Goal: Task Accomplishment & Management: Use online tool/utility

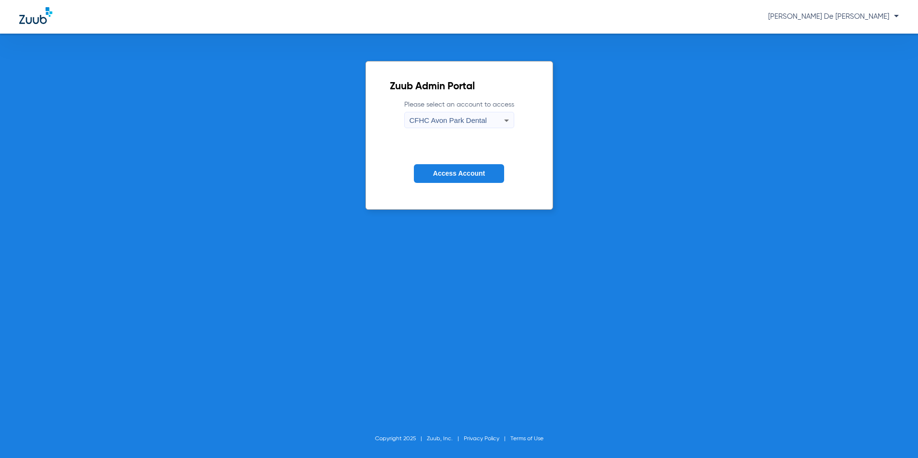
click at [459, 118] on span "CFHC Avon Park Dental" at bounding box center [448, 120] width 77 height 8
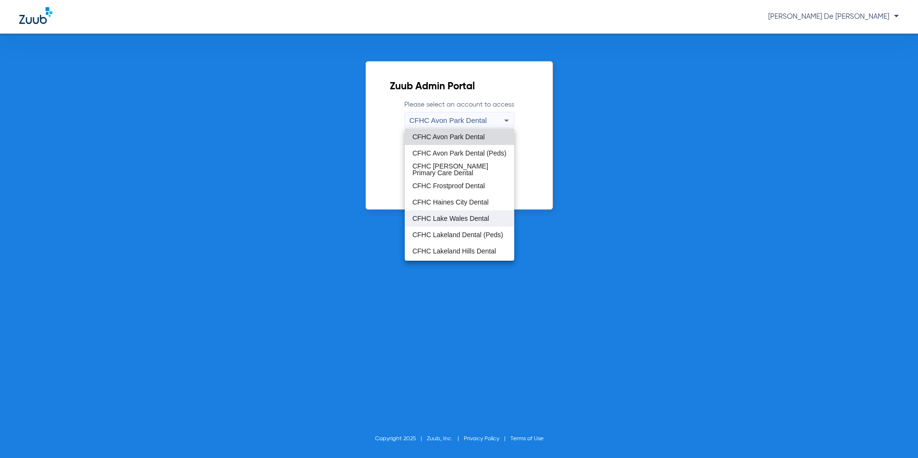
click at [454, 214] on mat-option "CFHC Lake Wales Dental" at bounding box center [460, 218] width 110 height 16
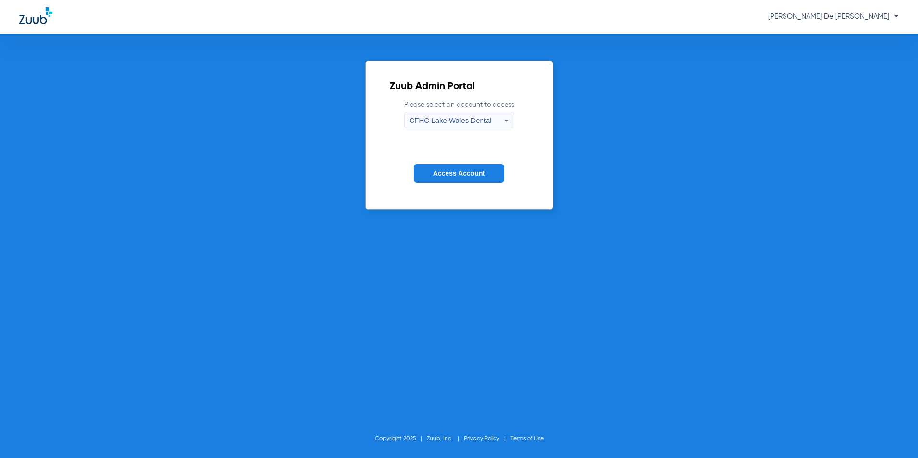
click at [452, 172] on span "Access Account" at bounding box center [459, 174] width 52 height 8
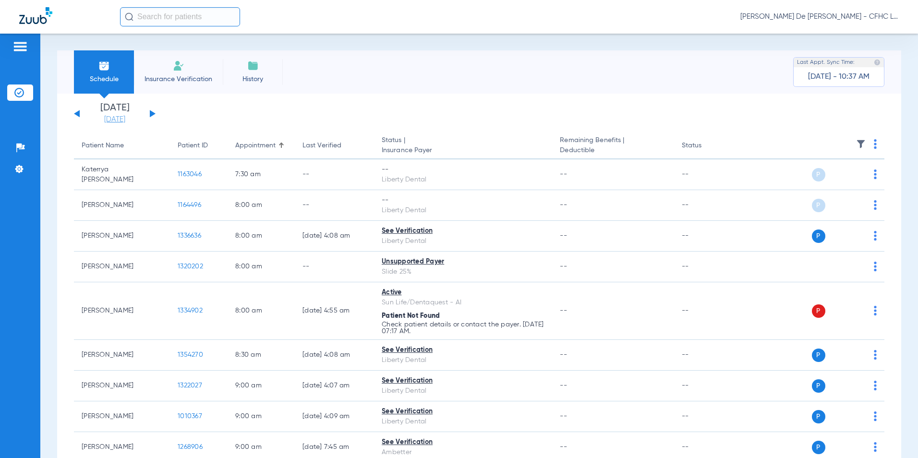
click at [125, 121] on link "[DATE]" at bounding box center [115, 120] width 58 height 10
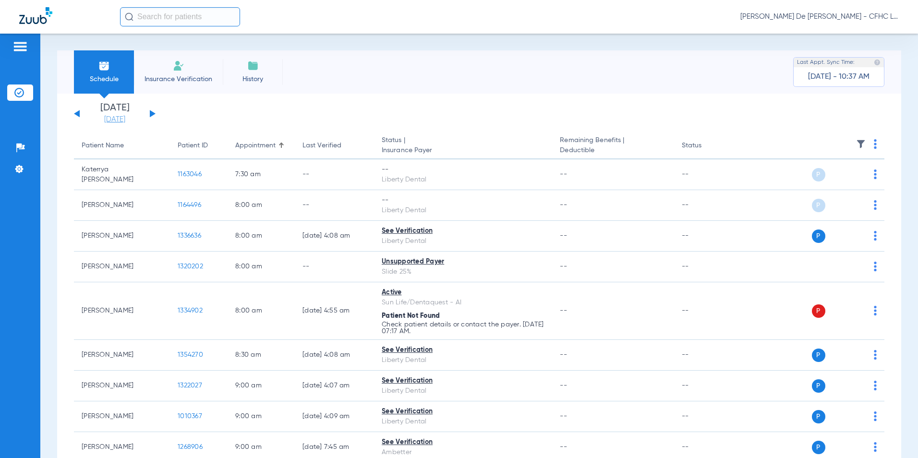
click at [123, 119] on link "[DATE]" at bounding box center [115, 120] width 58 height 10
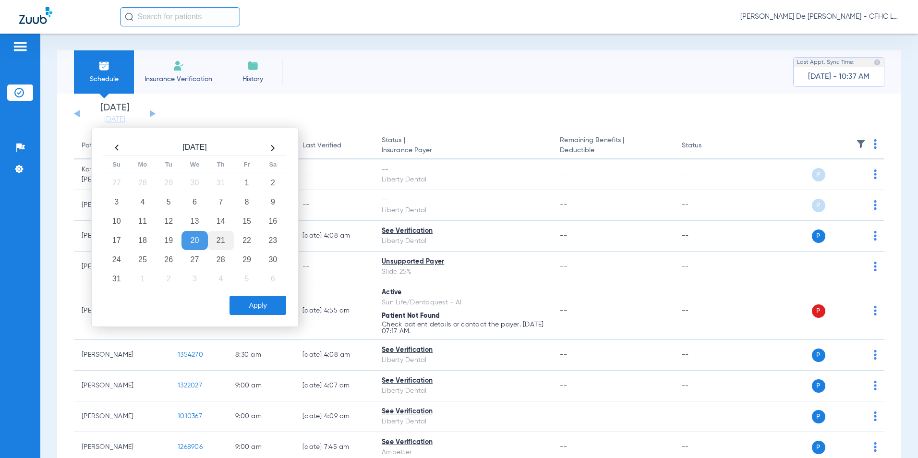
click at [224, 244] on td "21" at bounding box center [221, 240] width 26 height 19
click at [272, 306] on button "Apply" at bounding box center [258, 305] width 57 height 19
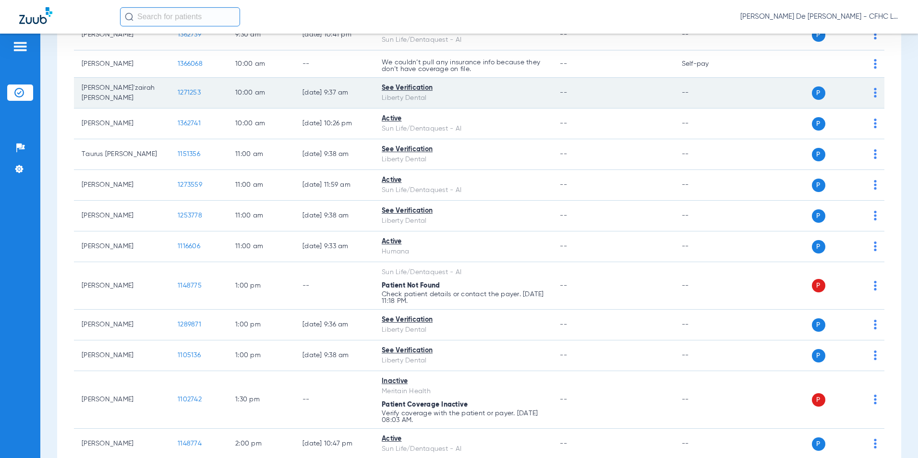
scroll to position [480, 0]
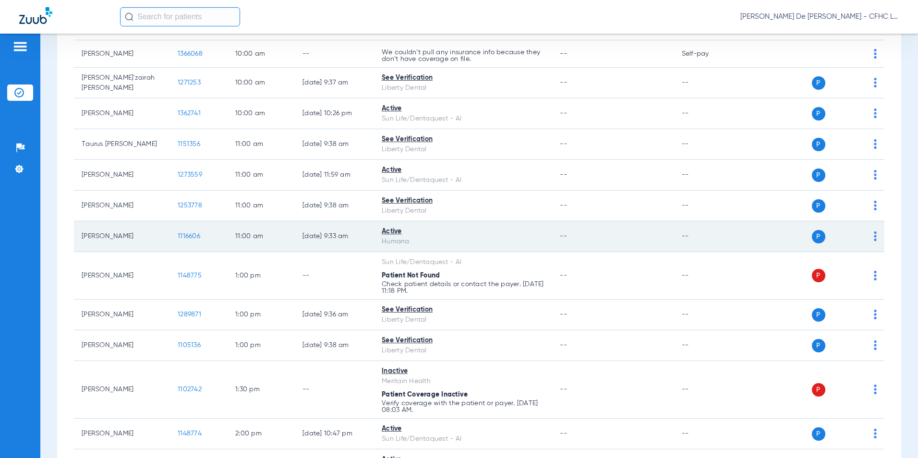
click at [184, 235] on span "1116606" at bounding box center [189, 236] width 23 height 7
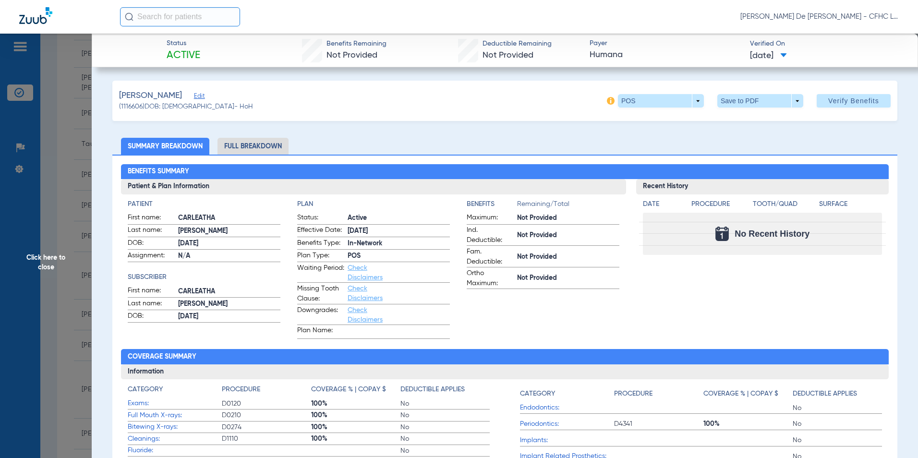
click at [260, 148] on li "Full Breakdown" at bounding box center [253, 146] width 71 height 17
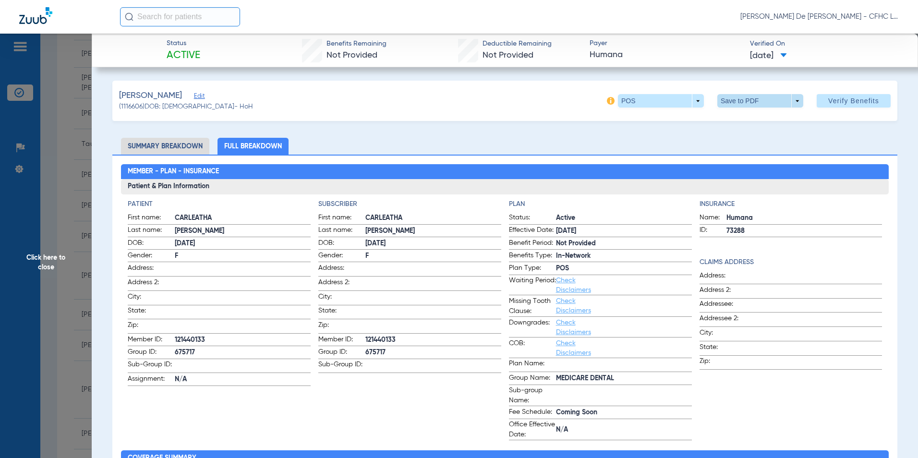
click at [725, 103] on span at bounding box center [761, 100] width 86 height 13
click at [725, 116] on mat-icon "insert_drive_file" at bounding box center [725, 120] width 12 height 12
click at [39, 251] on span "Click here to close" at bounding box center [46, 263] width 92 height 458
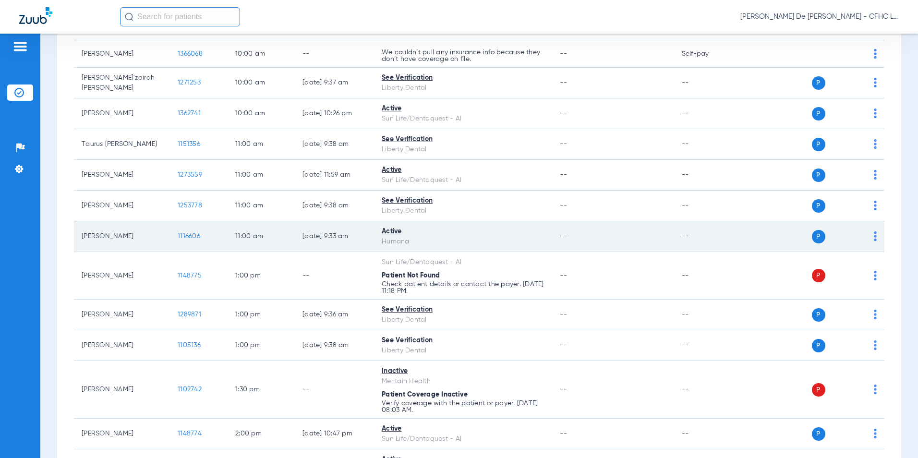
scroll to position [528, 0]
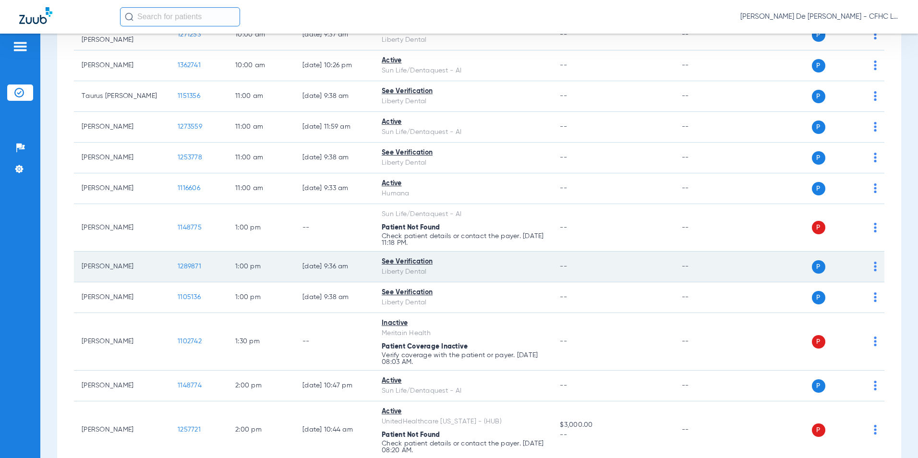
click at [200, 265] on span "1289871" at bounding box center [190, 266] width 24 height 7
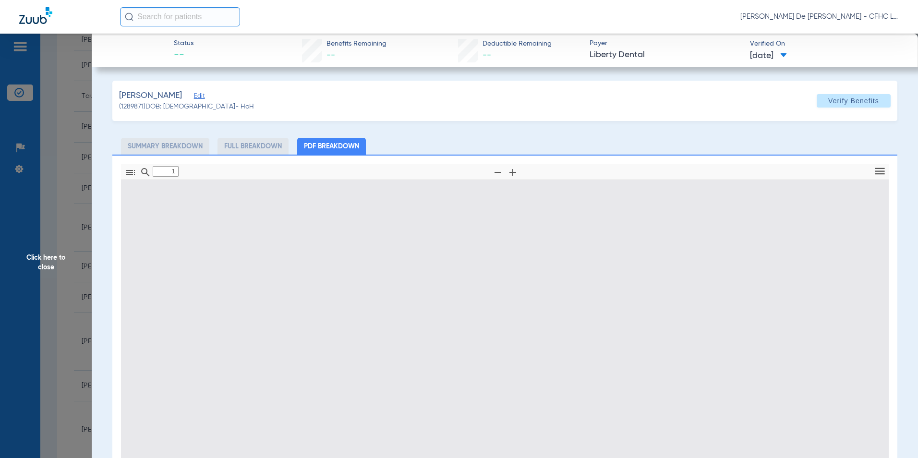
type input "0"
select select "page-width"
type input "1"
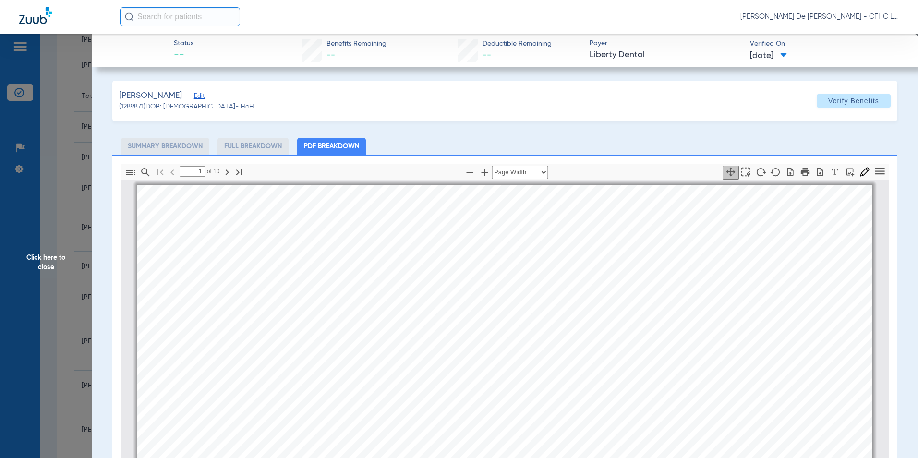
scroll to position [5, 0]
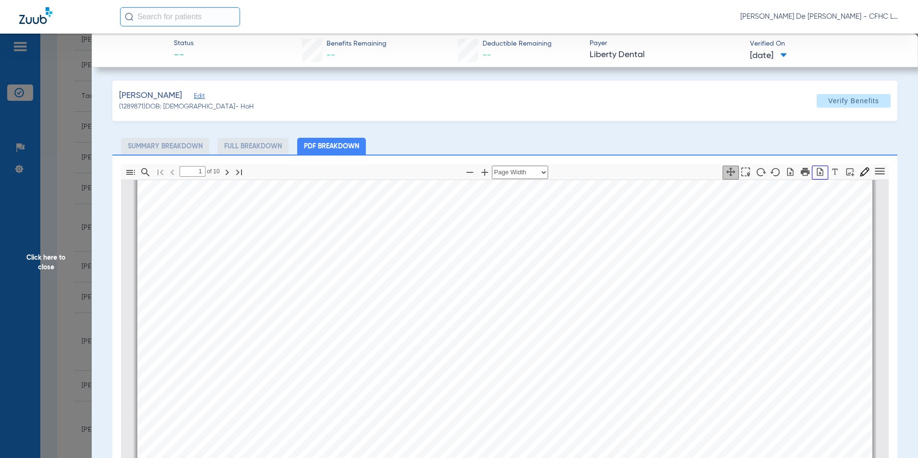
click at [814, 179] on button "button" at bounding box center [820, 173] width 16 height 14
click at [58, 267] on span "Click here to close" at bounding box center [46, 263] width 92 height 458
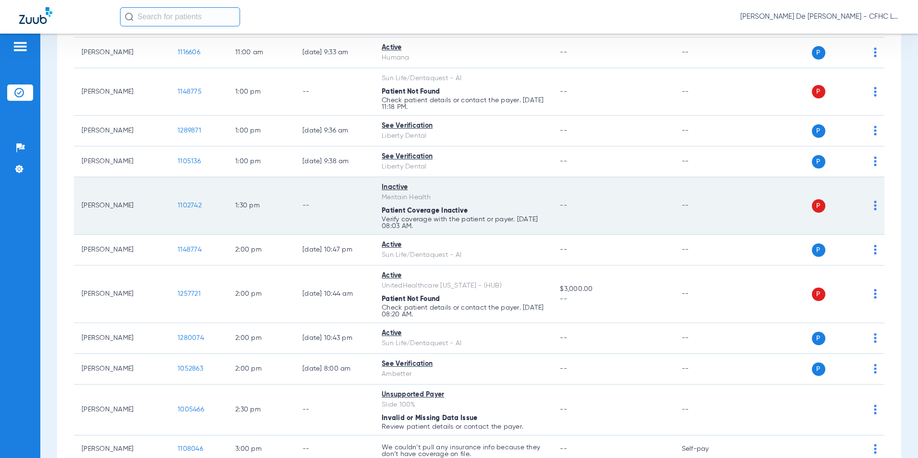
scroll to position [672, 0]
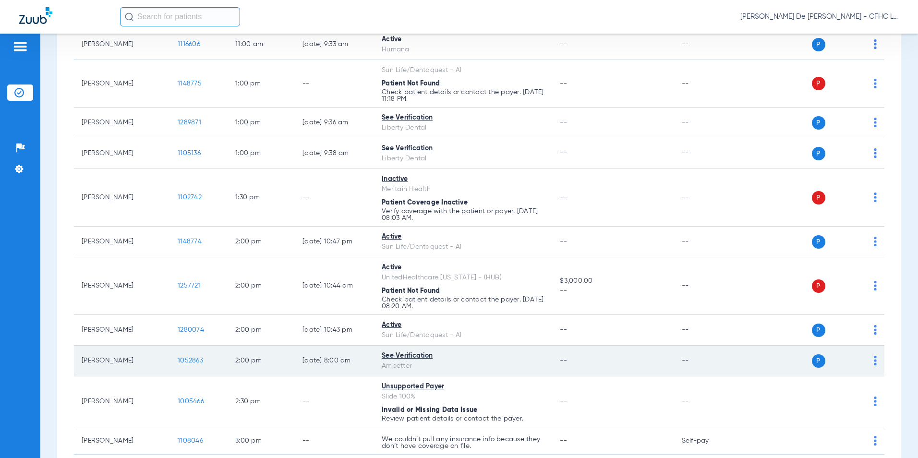
click at [201, 362] on span "1052863" at bounding box center [190, 360] width 25 height 7
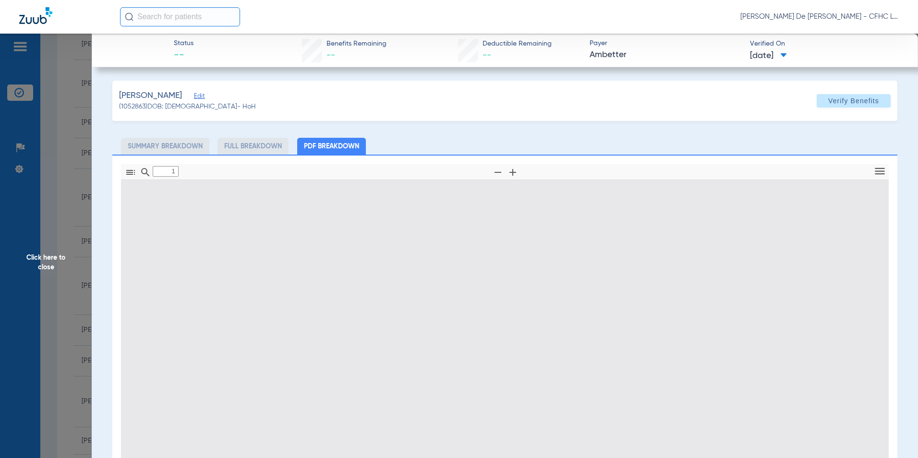
type input "0"
select select "page-width"
type input "1"
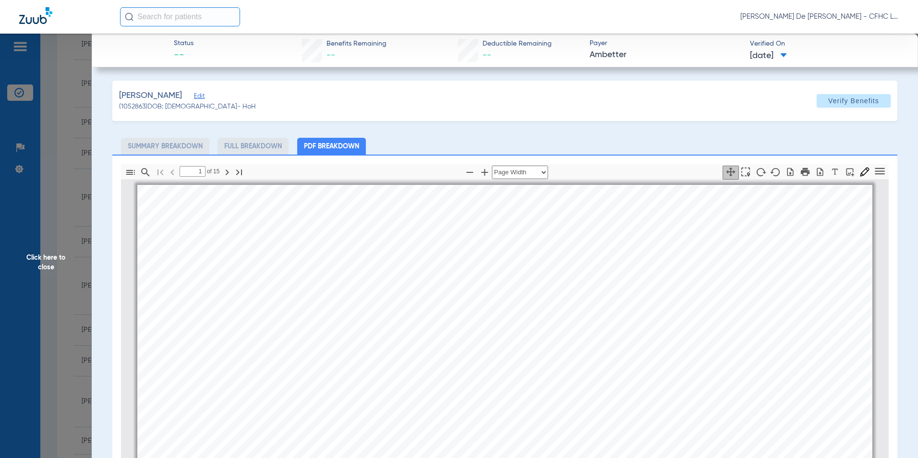
scroll to position [5, 0]
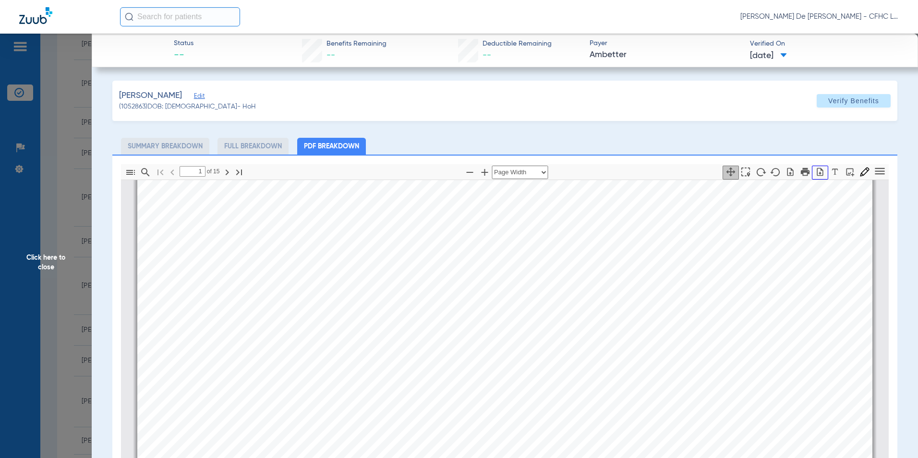
click at [816, 176] on icon "button" at bounding box center [821, 172] width 10 height 10
